Goal: Information Seeking & Learning: Learn about a topic

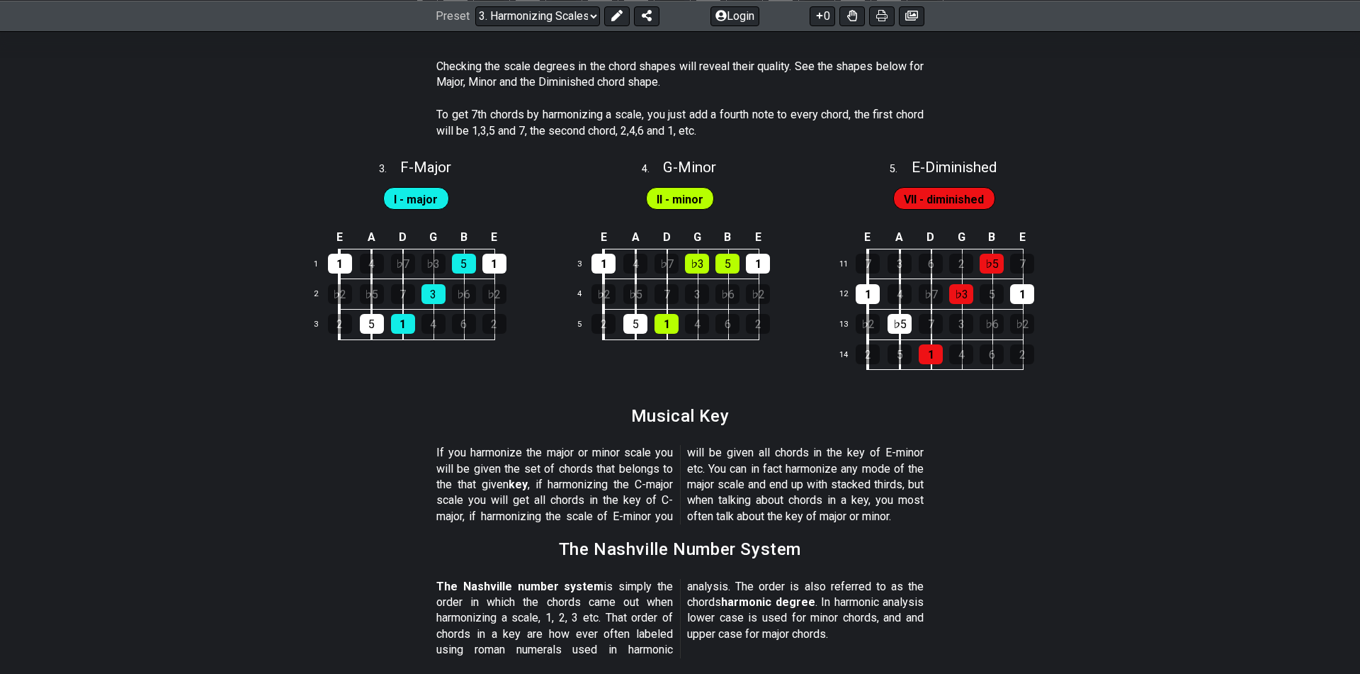
scroll to position [1317, 0]
